Goal: Task Accomplishment & Management: Use online tool/utility

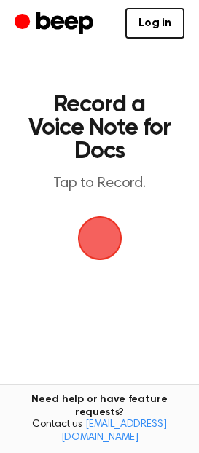
click at [98, 219] on span "button" at bounding box center [99, 238] width 66 height 66
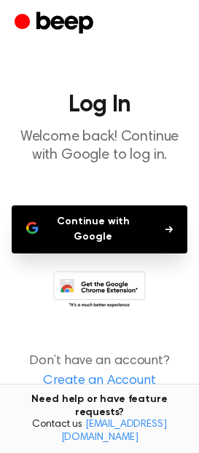
click at [114, 230] on button "Continue with Google" at bounding box center [100, 229] width 176 height 48
click at [122, 290] on icon at bounding box center [99, 291] width 93 height 40
click at [117, 227] on button "Continue with Google" at bounding box center [100, 229] width 176 height 48
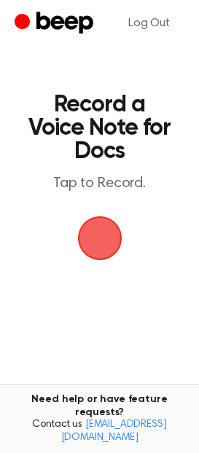
click at [103, 249] on span "button" at bounding box center [99, 238] width 75 height 75
click at [95, 234] on span "button" at bounding box center [99, 238] width 47 height 47
click at [112, 229] on span "button" at bounding box center [99, 238] width 56 height 56
click at [96, 235] on span "button" at bounding box center [100, 238] width 52 height 52
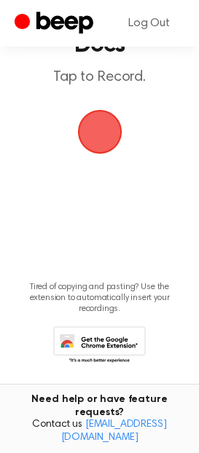
scroll to position [34, 0]
